Goal: Information Seeking & Learning: Learn about a topic

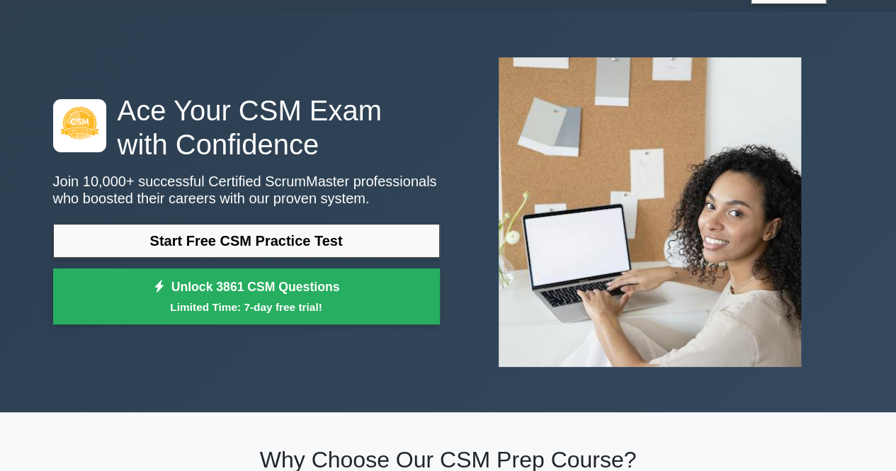
scroll to position [37, 0]
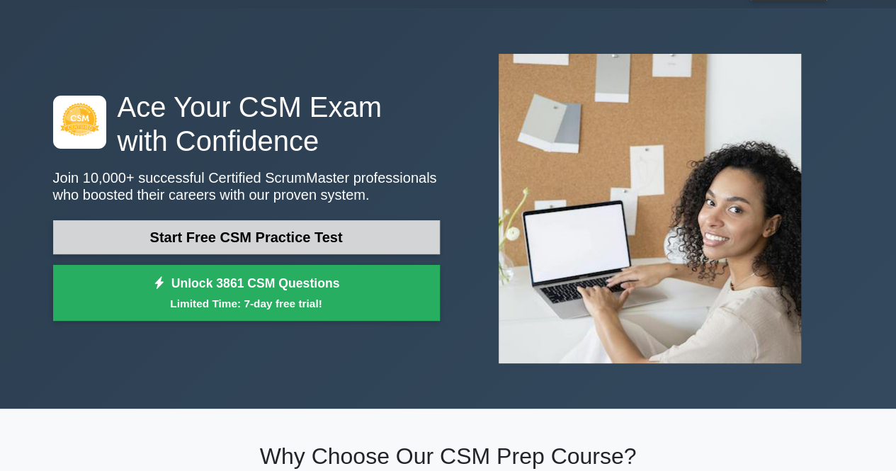
click at [358, 242] on link "Start Free CSM Practice Test" at bounding box center [246, 237] width 387 height 34
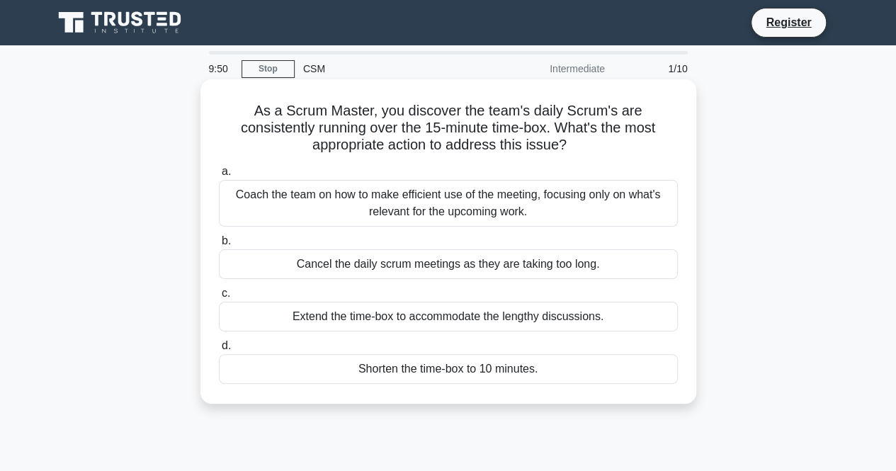
click at [375, 212] on div "Coach the team on how to make efficient use of the meeting, focusing only on wh…" at bounding box center [448, 203] width 459 height 47
click at [219, 176] on input "a. Coach the team on how to make efficient use of the meeting, focusing only on…" at bounding box center [219, 171] width 0 height 9
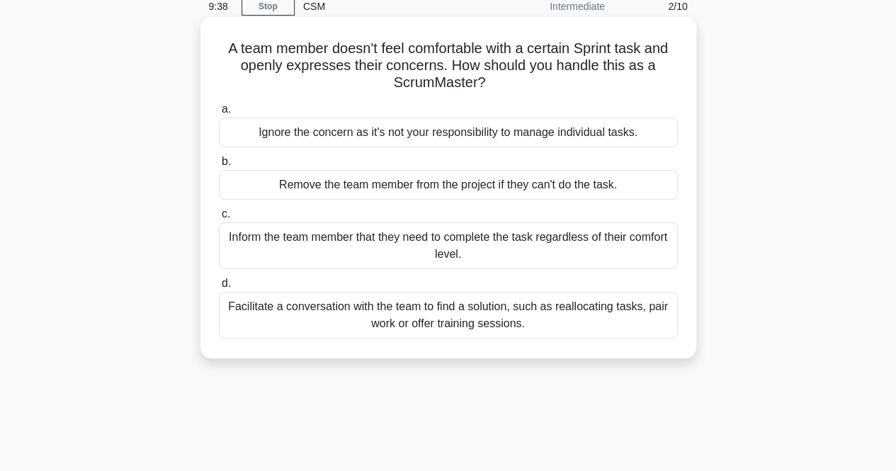
scroll to position [62, 0]
click at [408, 327] on div "Facilitate a conversation with the team to find a solution, such as reallocatin…" at bounding box center [448, 316] width 459 height 47
click at [219, 289] on input "d. Facilitate a conversation with the team to find a solution, such as realloca…" at bounding box center [219, 284] width 0 height 9
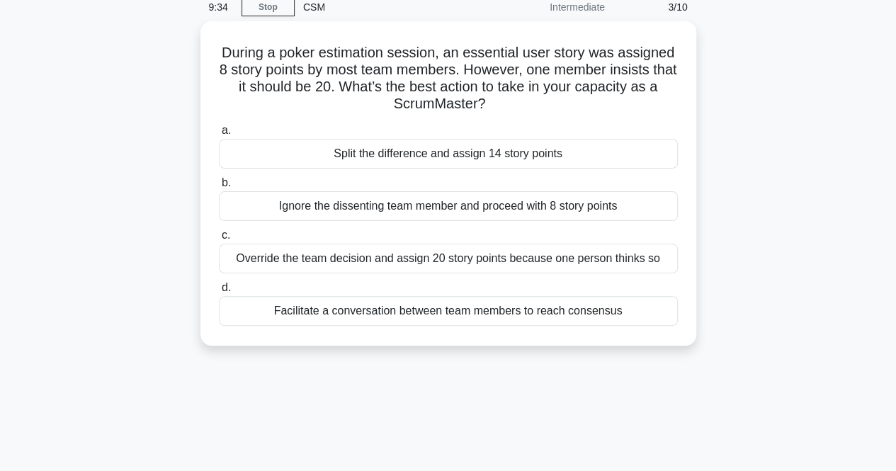
scroll to position [0, 0]
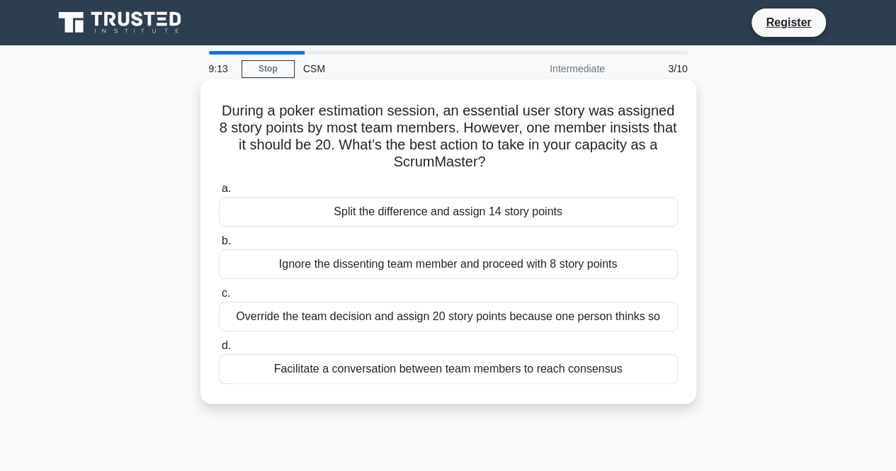
click at [418, 375] on div "Facilitate a conversation between team members to reach consensus" at bounding box center [448, 369] width 459 height 30
click at [219, 351] on input "d. Facilitate a conversation between team members to reach consensus" at bounding box center [219, 345] width 0 height 9
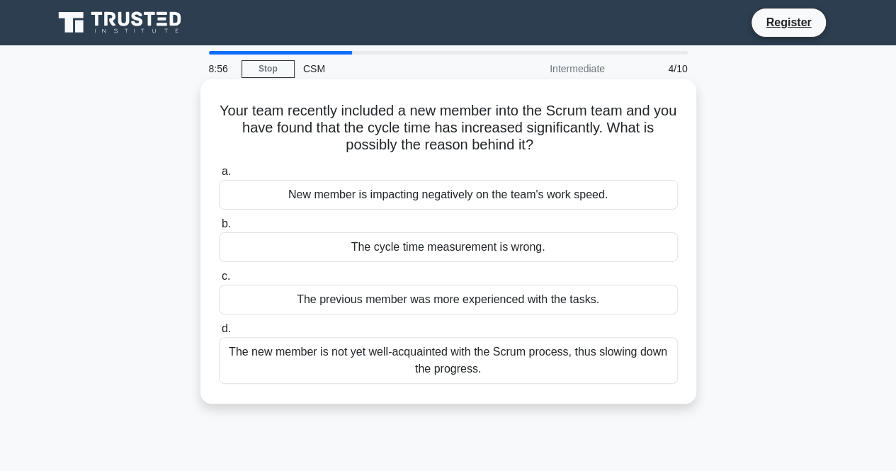
click at [414, 368] on div "The new member is not yet well-acquainted with the Scrum process, thus slowing …" at bounding box center [448, 360] width 459 height 47
click at [219, 334] on input "d. The new member is not yet well-acquainted with the Scrum process, thus slowi…" at bounding box center [219, 328] width 0 height 9
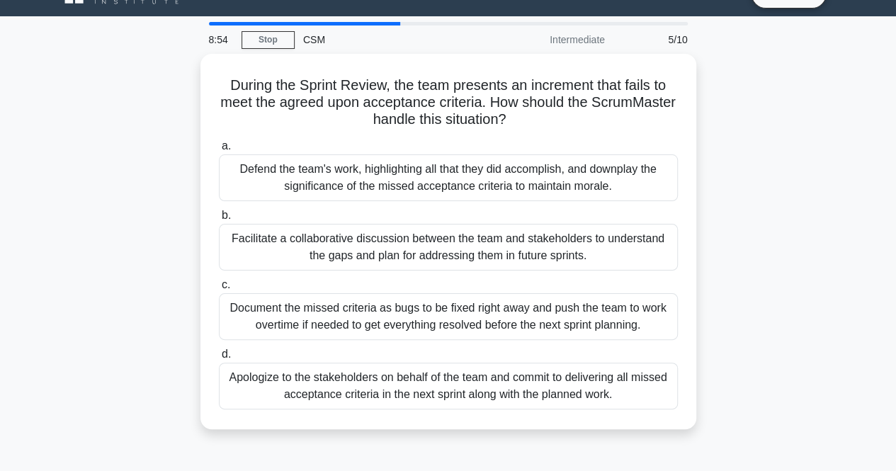
scroll to position [28, 0]
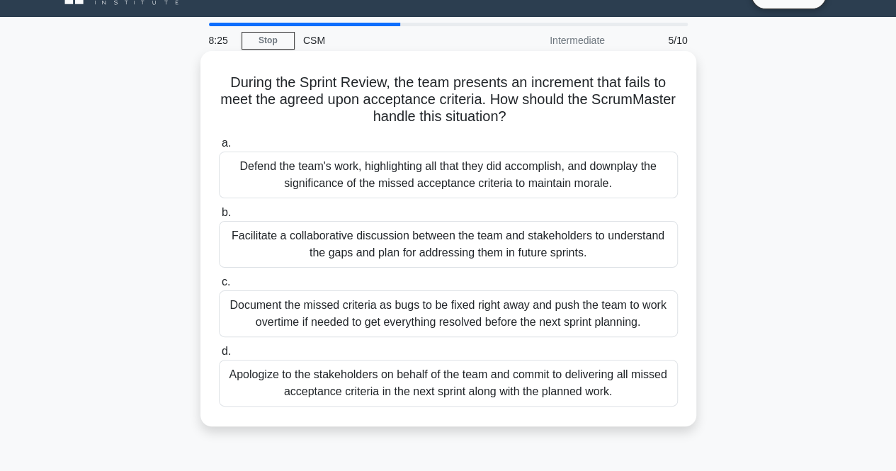
click at [419, 316] on div "Document the missed criteria as bugs to be fixed right away and push the team t…" at bounding box center [448, 313] width 459 height 47
click at [219, 287] on input "c. Document the missed criteria as bugs to be fixed right away and push the tea…" at bounding box center [219, 282] width 0 height 9
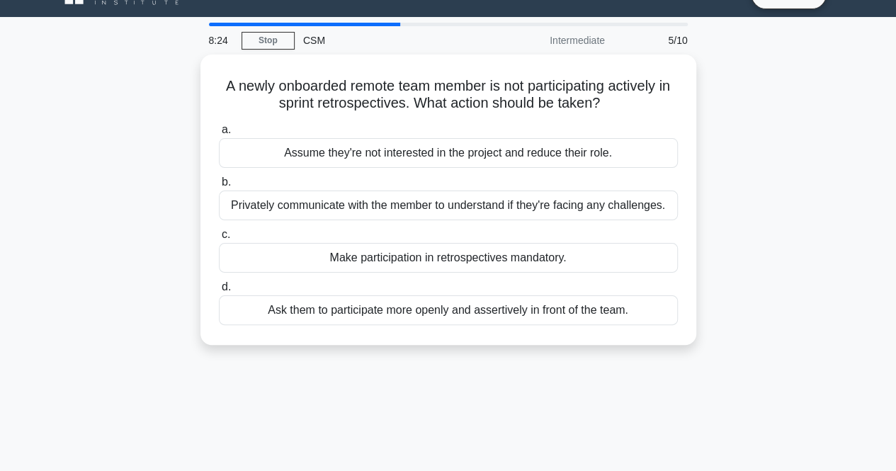
scroll to position [0, 0]
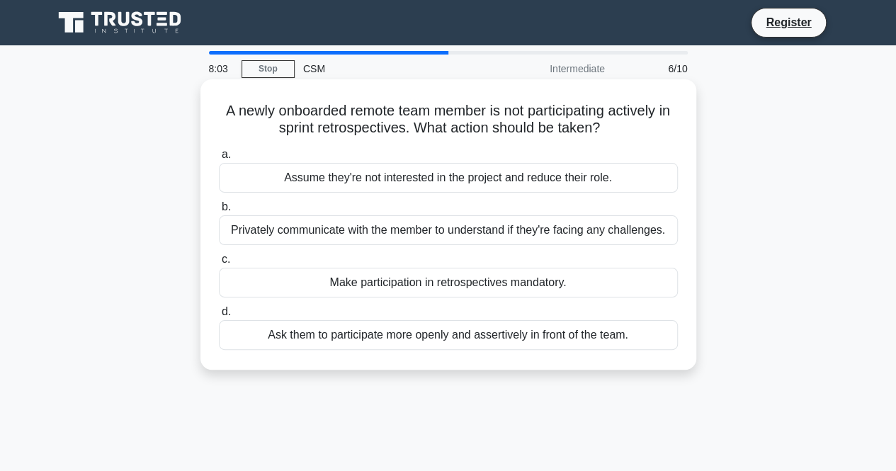
click at [426, 286] on div "Make participation in retrospectives mandatory." at bounding box center [448, 283] width 459 height 30
click at [219, 264] on input "c. Make participation in retrospectives mandatory." at bounding box center [219, 259] width 0 height 9
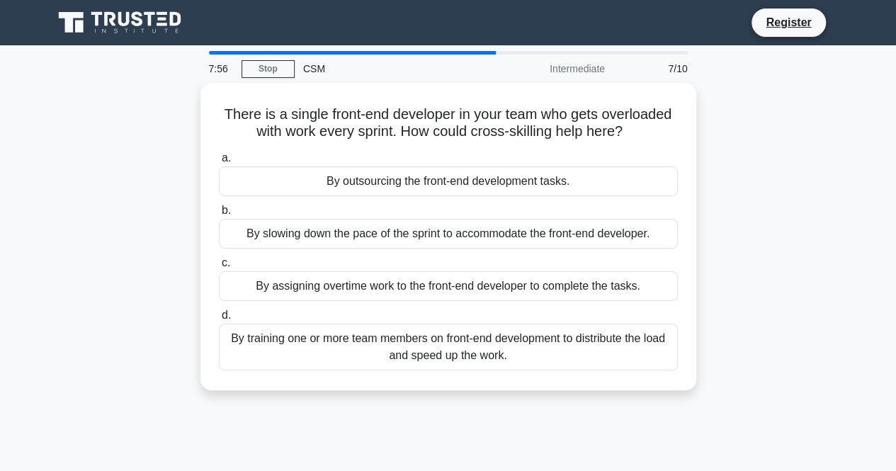
click at [426, 286] on div "By assigning overtime work to the front-end developer to complete the tasks." at bounding box center [448, 286] width 459 height 30
click at [219, 268] on input "c. By assigning overtime work to the front-end developer to complete the tasks." at bounding box center [219, 263] width 0 height 9
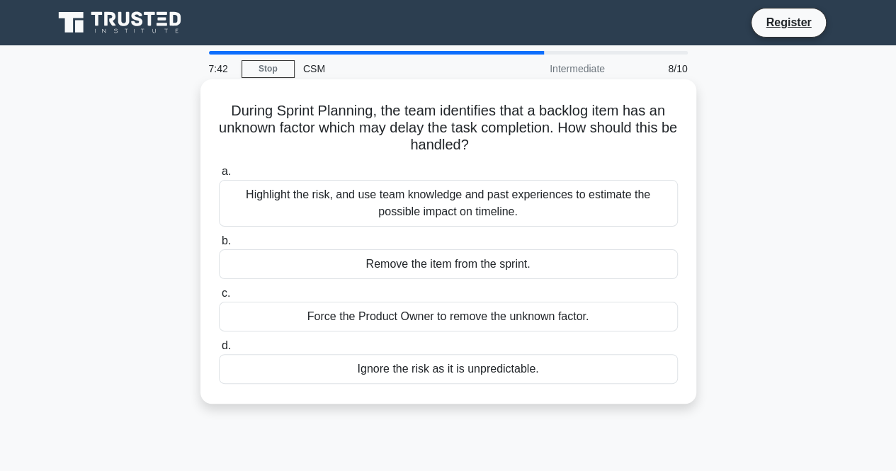
click at [486, 212] on div "Highlight the risk, and use team knowledge and past experiences to estimate the…" at bounding box center [448, 203] width 459 height 47
click at [219, 176] on input "a. Highlight the risk, and use team knowledge and past experiences to estimate …" at bounding box center [219, 171] width 0 height 9
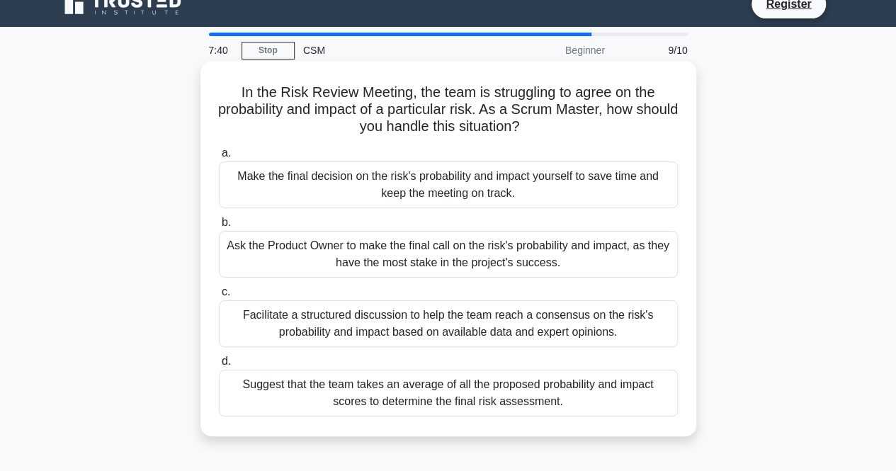
scroll to position [23, 0]
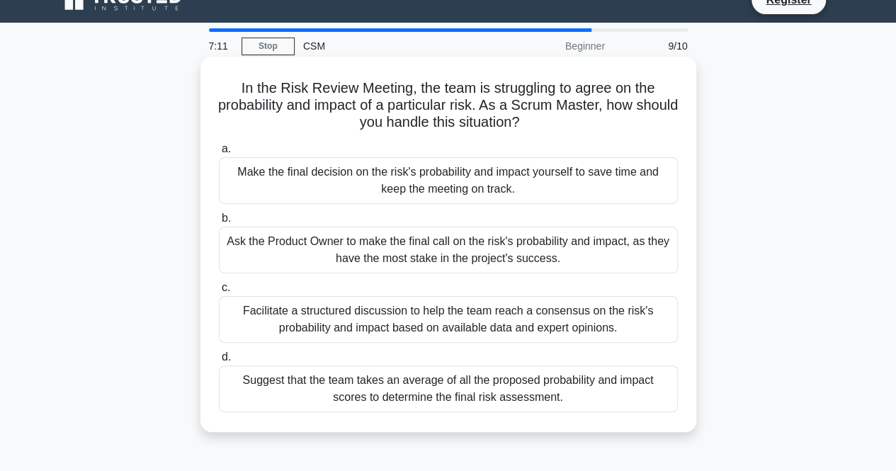
click at [455, 321] on div "Facilitate a structured discussion to help the team reach a consensus on the ri…" at bounding box center [448, 319] width 459 height 47
click at [219, 293] on input "c. Facilitate a structured discussion to help the team reach a consensus on the…" at bounding box center [219, 287] width 0 height 9
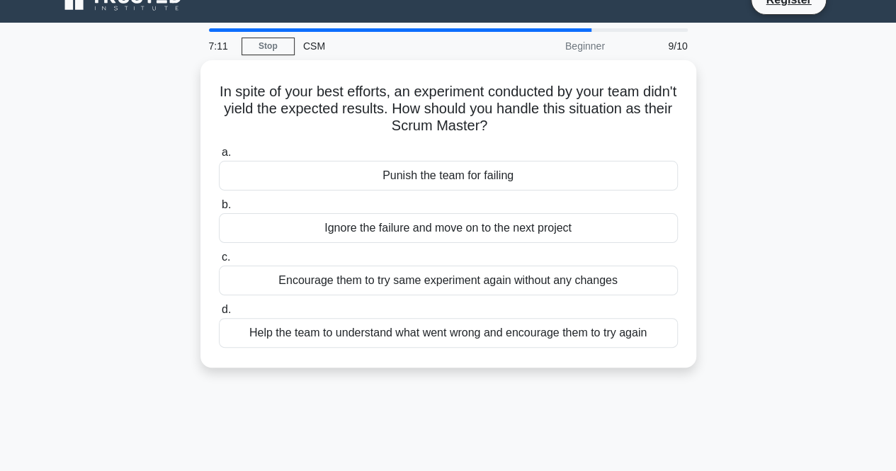
scroll to position [0, 0]
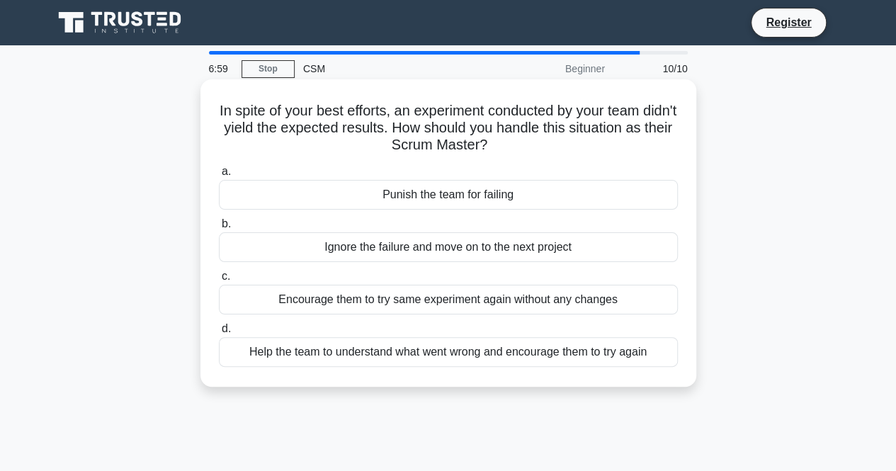
click at [463, 356] on div "Help the team to understand what went wrong and encourage them to try again" at bounding box center [448, 352] width 459 height 30
click at [219, 334] on input "d. Help the team to understand what went wrong and encourage them to try again" at bounding box center [219, 328] width 0 height 9
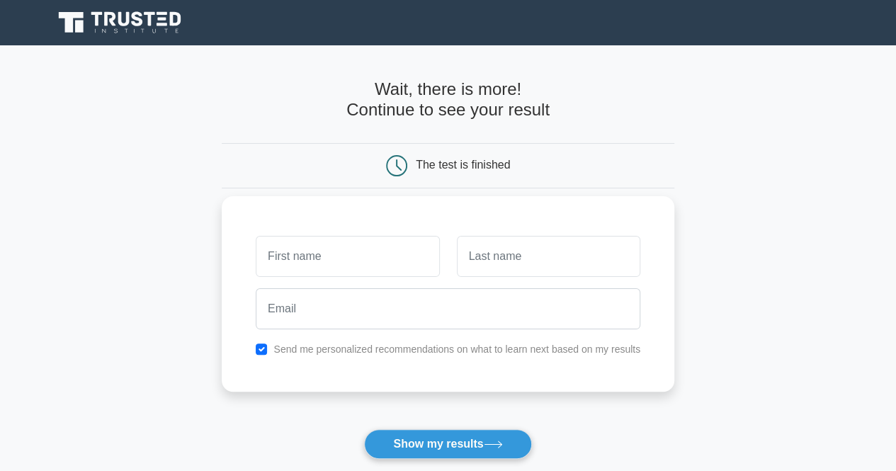
click at [397, 273] on input "text" at bounding box center [347, 256] width 183 height 41
type input "[PERSON_NAME]"
click at [489, 273] on input "text" at bounding box center [548, 256] width 183 height 41
type input "[PERSON_NAME]"
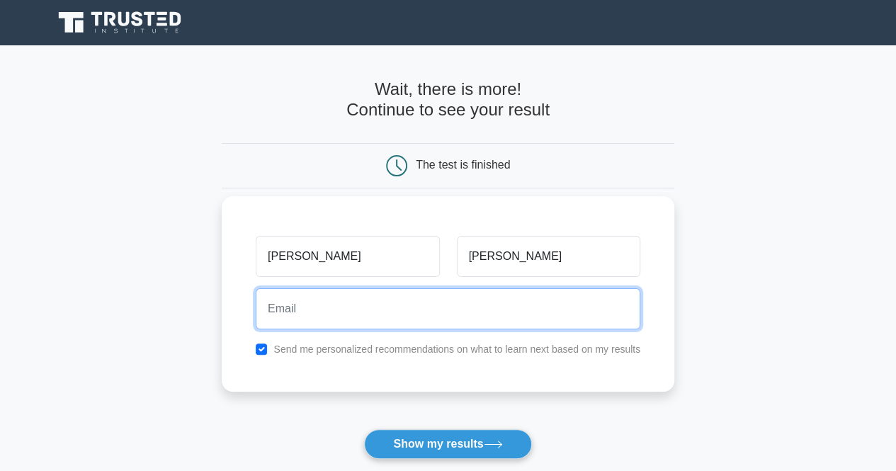
click at [509, 310] on input "email" at bounding box center [448, 308] width 385 height 41
type input "[EMAIL_ADDRESS][DOMAIN_NAME]"
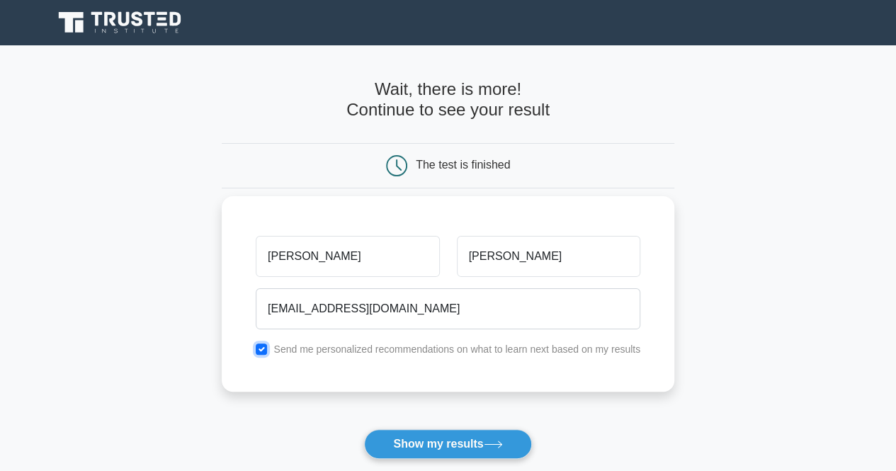
click at [264, 348] on input "checkbox" at bounding box center [261, 349] width 11 height 11
checkbox input "false"
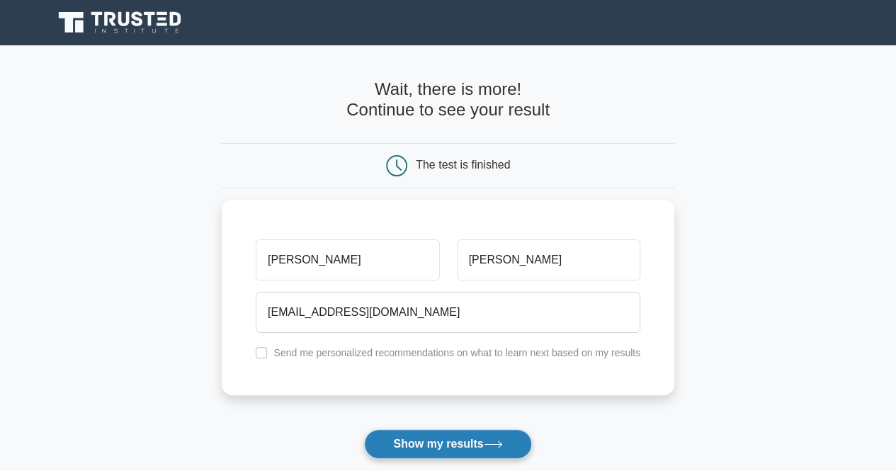
click at [465, 449] on button "Show my results" at bounding box center [447, 444] width 167 height 30
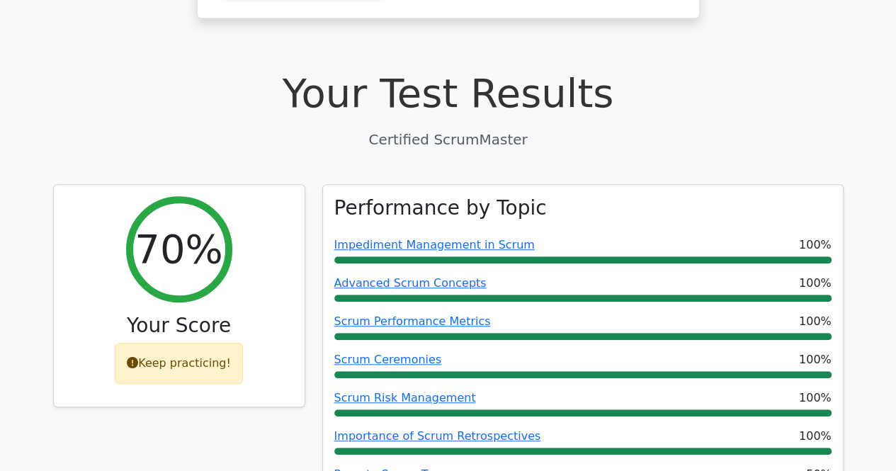
scroll to position [545, 0]
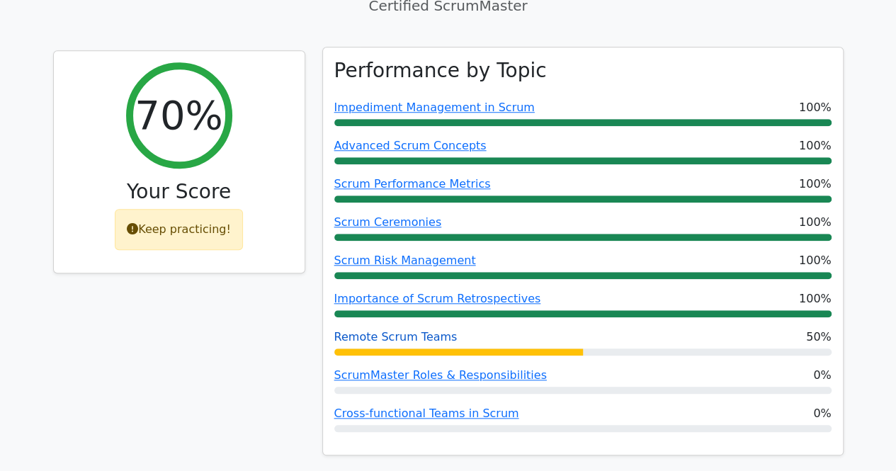
click at [408, 330] on link "Remote Scrum Teams" at bounding box center [395, 336] width 123 height 13
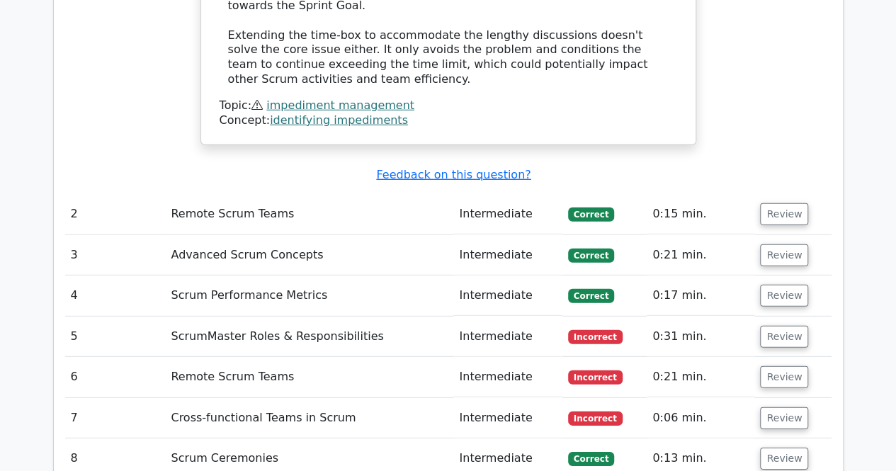
scroll to position [1935, 0]
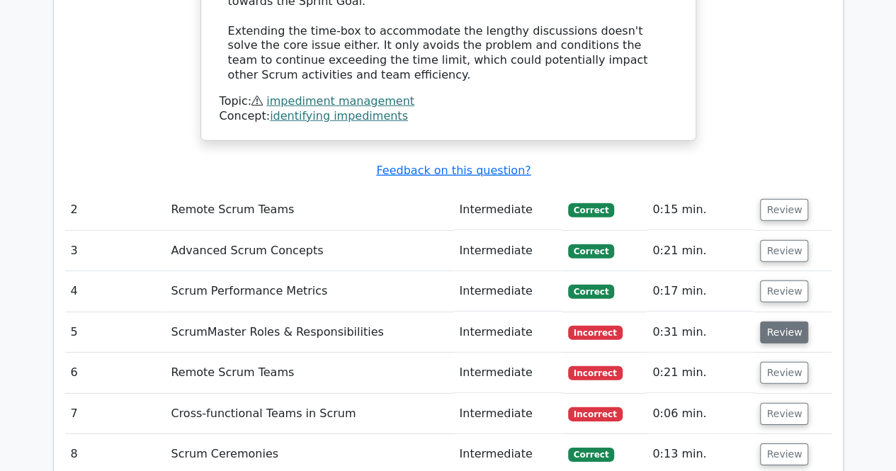
click at [785, 322] on button "Review" at bounding box center [784, 333] width 48 height 22
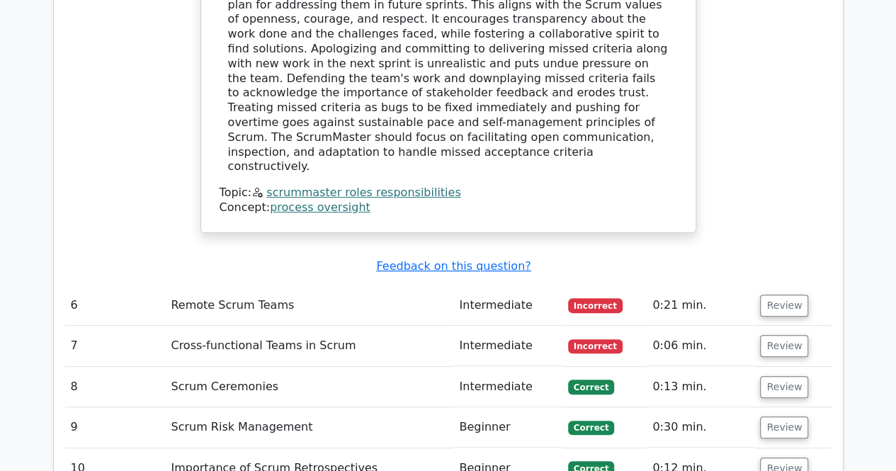
scroll to position [2728, 0]
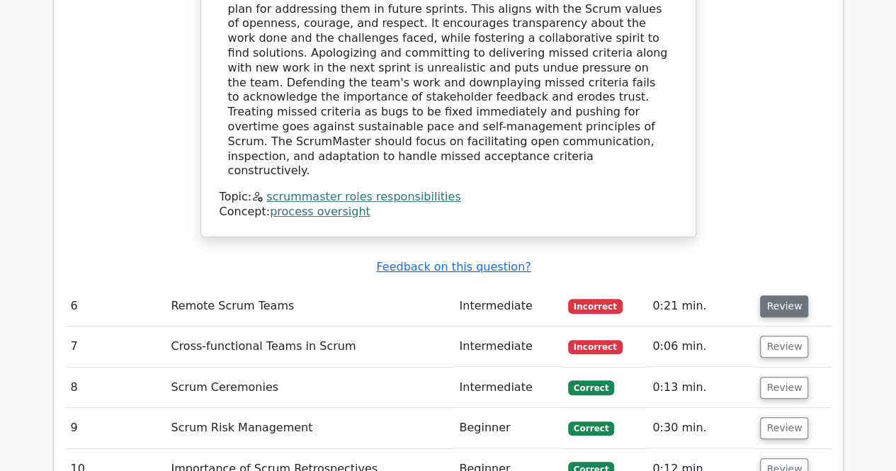
click at [789, 295] on button "Review" at bounding box center [784, 306] width 48 height 22
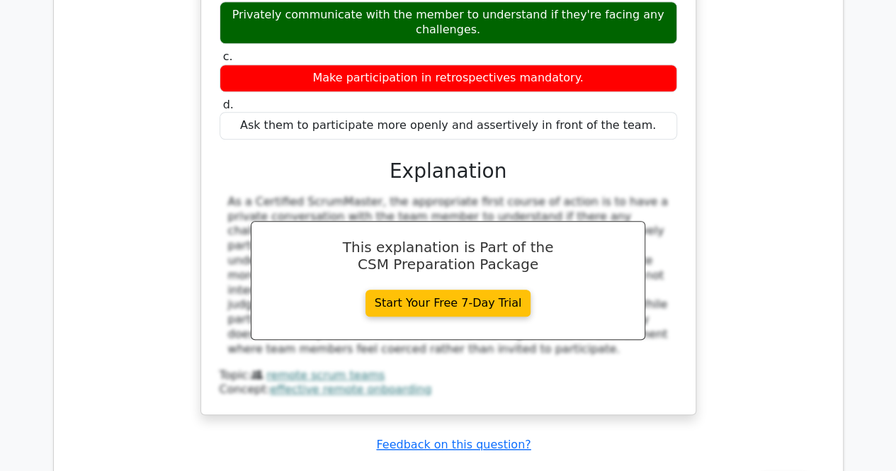
scroll to position [3215, 0]
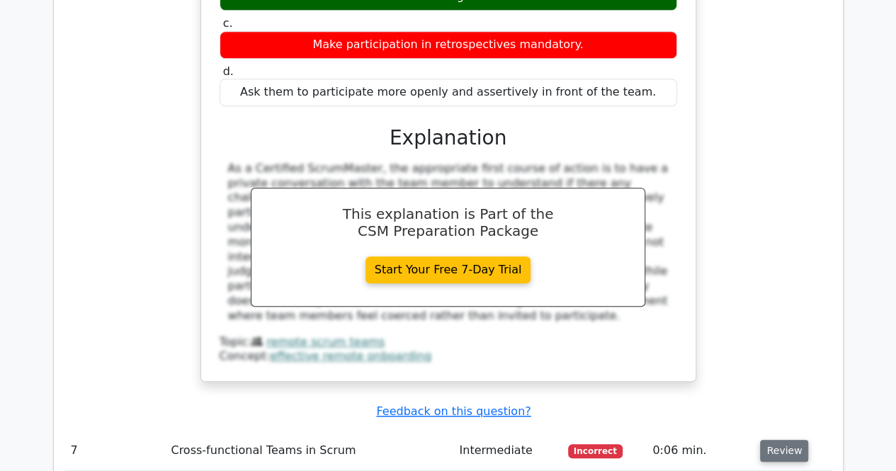
click at [766, 440] on button "Review" at bounding box center [784, 451] width 48 height 22
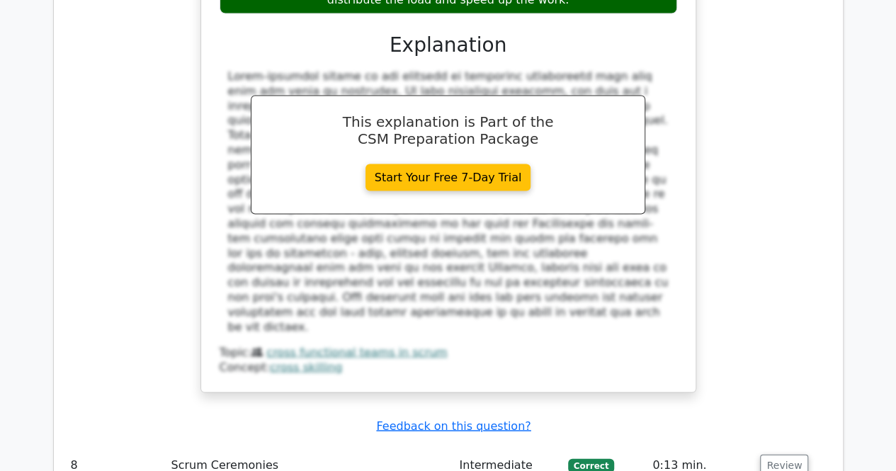
scroll to position [3967, 0]
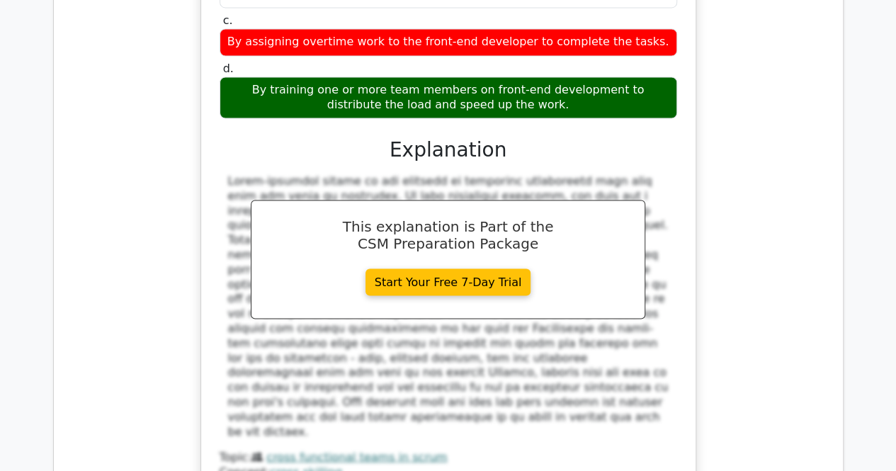
scroll to position [3764, 0]
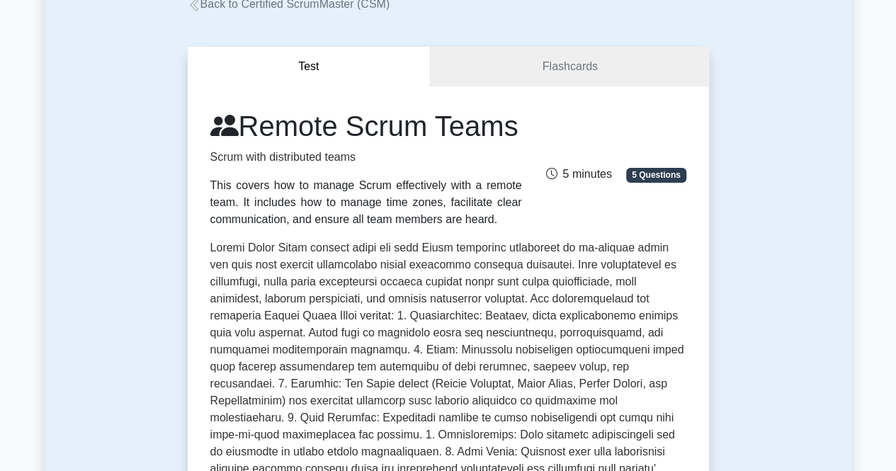
scroll to position [97, 0]
